Goal: Navigation & Orientation: Find specific page/section

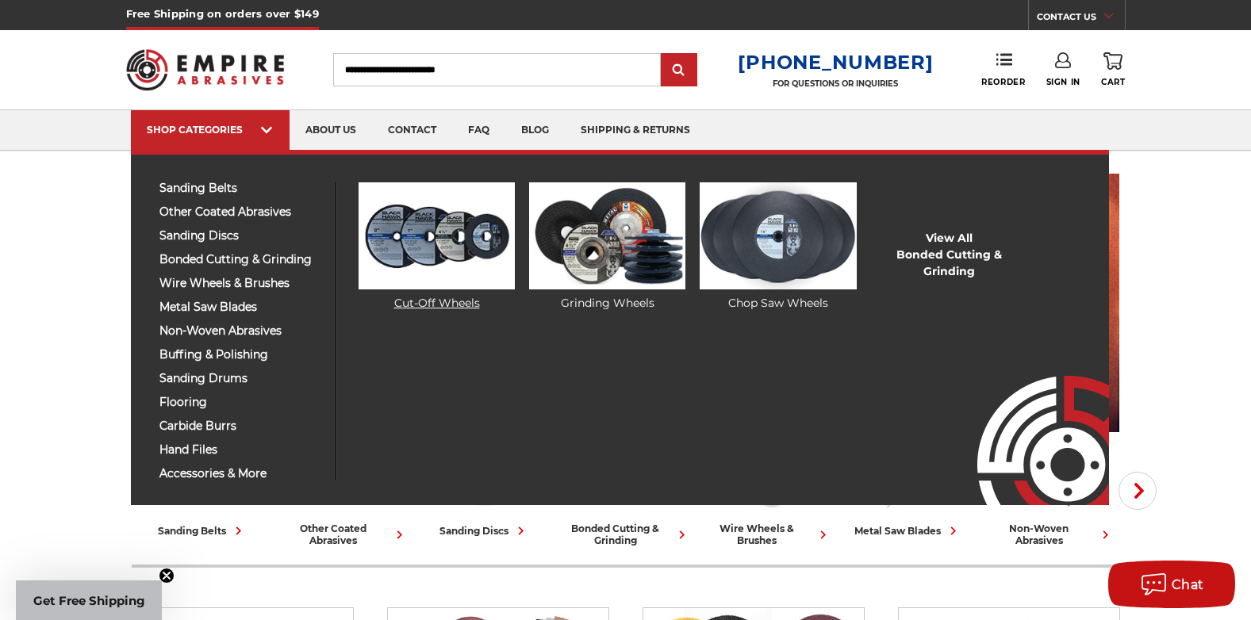
click at [392, 227] on img at bounding box center [436, 235] width 156 height 107
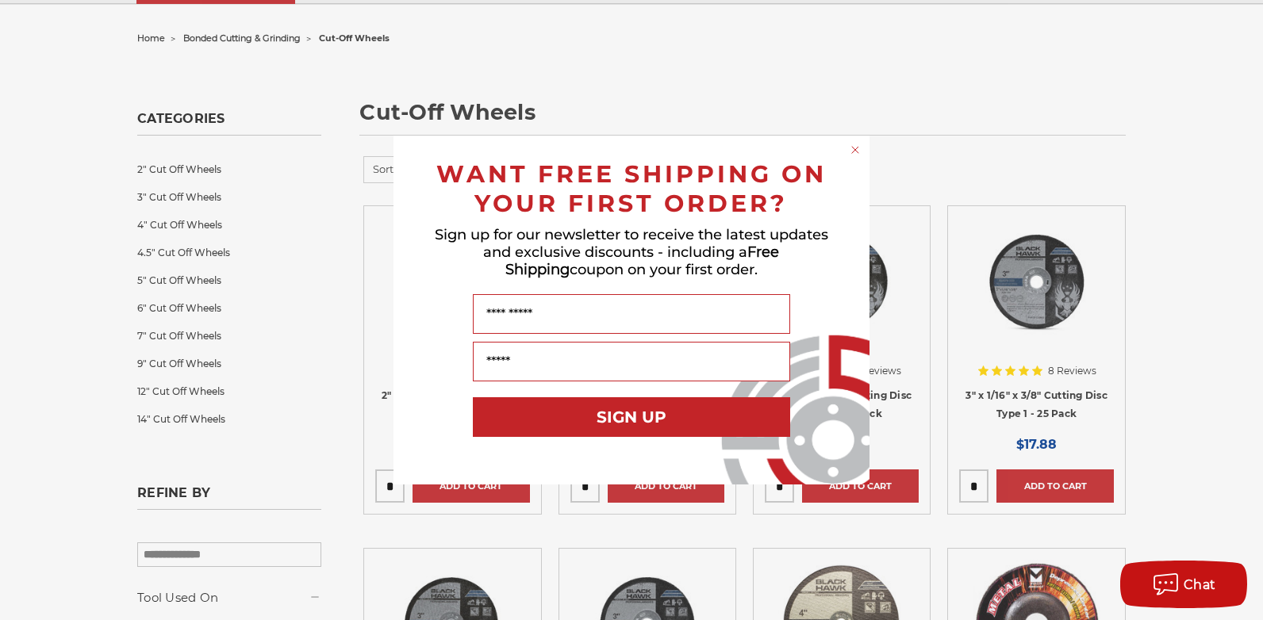
drag, startPoint x: 1256, startPoint y: 36, endPoint x: 1250, endPoint y: 77, distance: 40.9
click at [852, 146] on circle "Close dialog" at bounding box center [855, 150] width 15 height 15
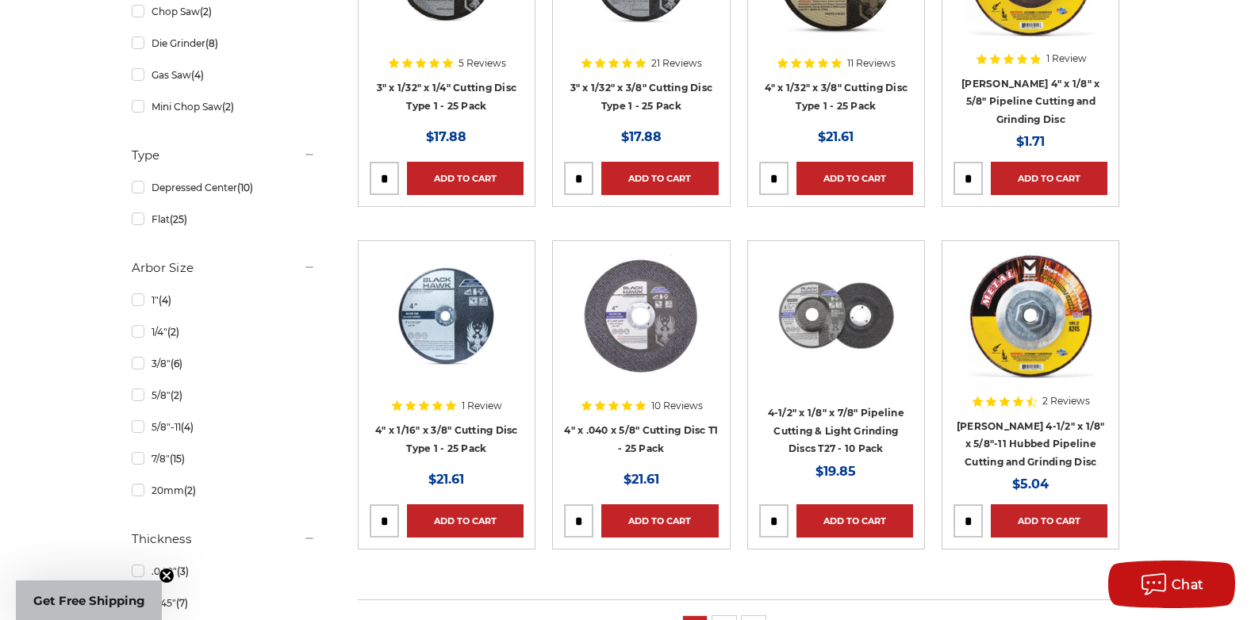
scroll to position [855, 0]
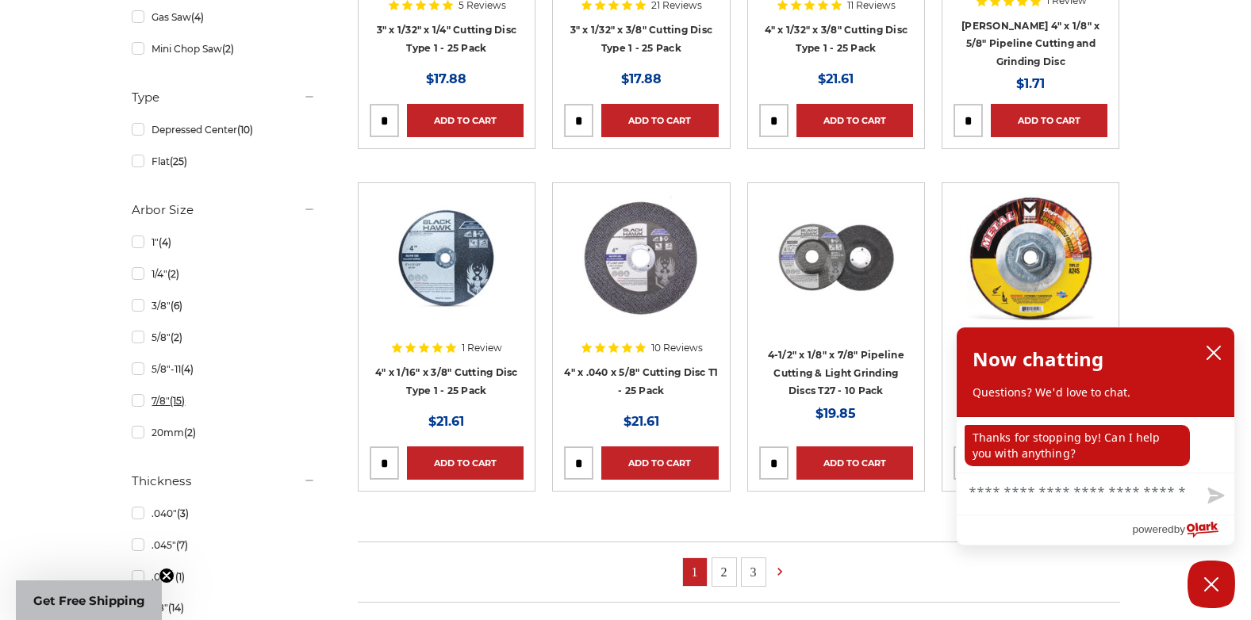
click at [132, 403] on link "7/8" (15)" at bounding box center [224, 401] width 184 height 28
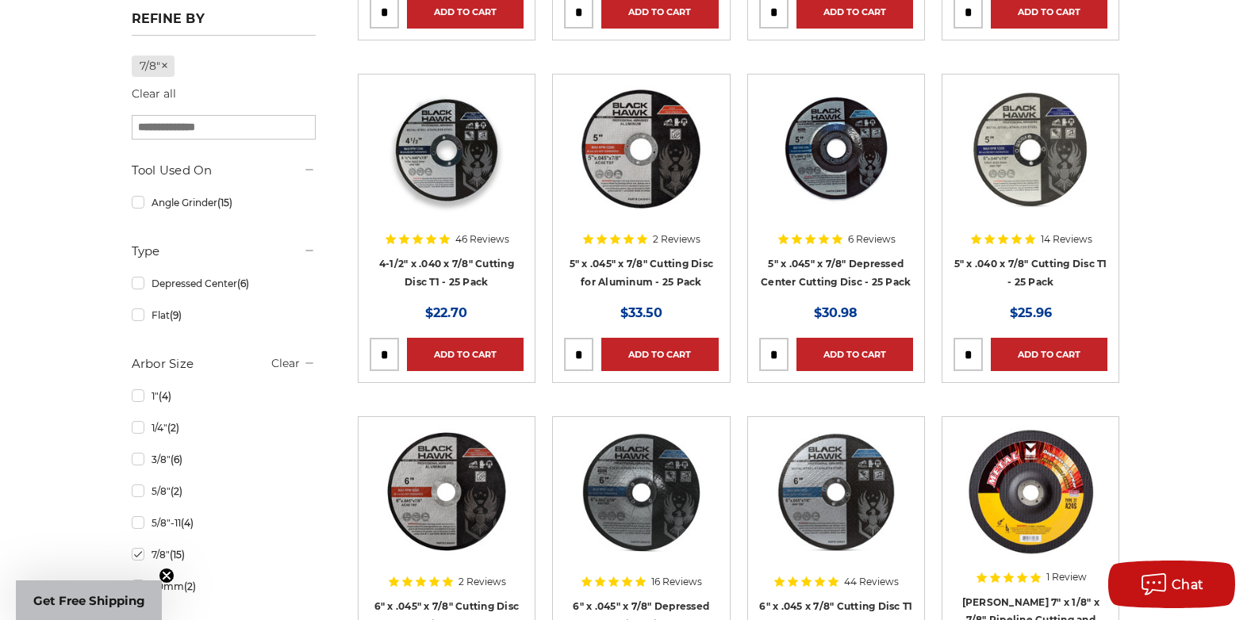
scroll to position [628, 0]
